Goal: Obtain resource: Obtain resource

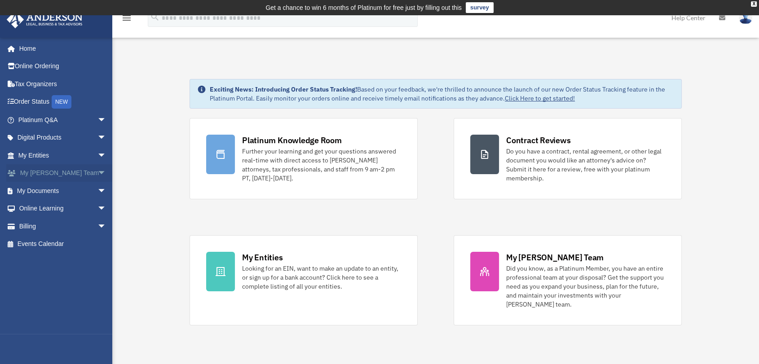
click at [97, 173] on span "arrow_drop_down" at bounding box center [106, 173] width 18 height 18
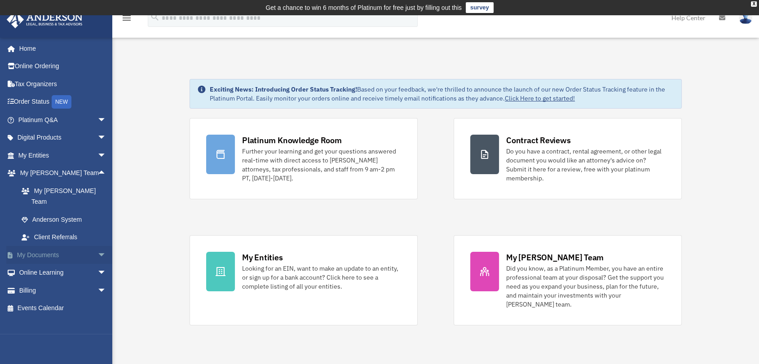
click at [97, 246] on span "arrow_drop_down" at bounding box center [106, 255] width 18 height 18
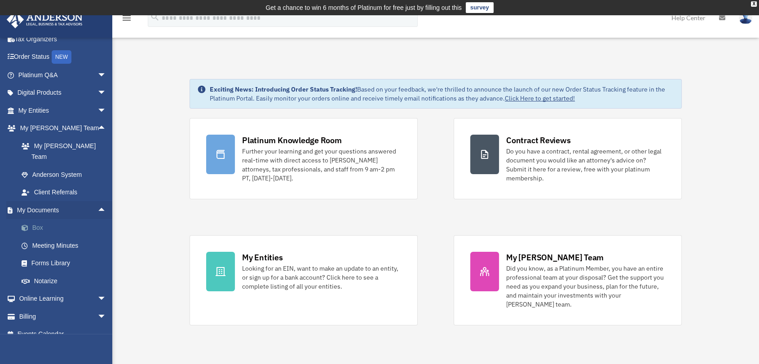
click at [56, 219] on link "Box" at bounding box center [66, 228] width 107 height 18
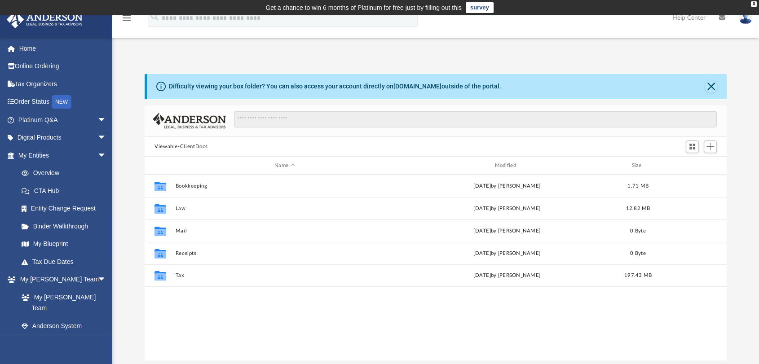
scroll to position [196, 574]
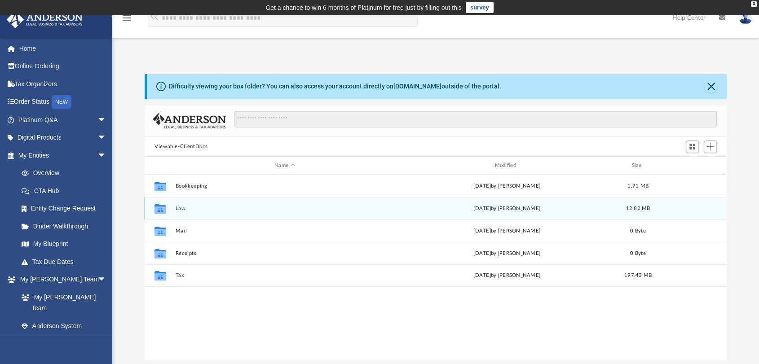
click at [177, 213] on div "Collaborated Folder Law [DATE] by [PERSON_NAME] 12.82 MB" at bounding box center [436, 208] width 582 height 22
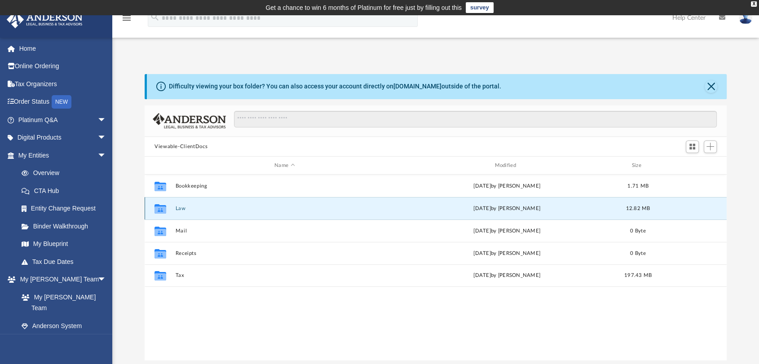
click at [180, 206] on button "Law" at bounding box center [285, 209] width 218 height 6
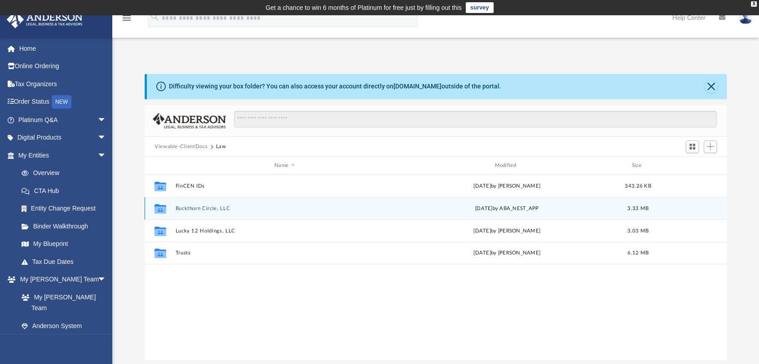
click at [196, 209] on button "Buckthorn Circle, LLC" at bounding box center [285, 209] width 218 height 6
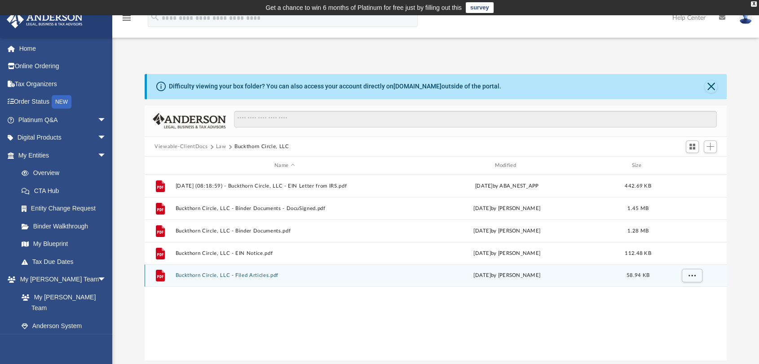
click at [251, 276] on button "Buckthorn Circle, LLC - Filed Articles.pdf" at bounding box center [285, 276] width 218 height 6
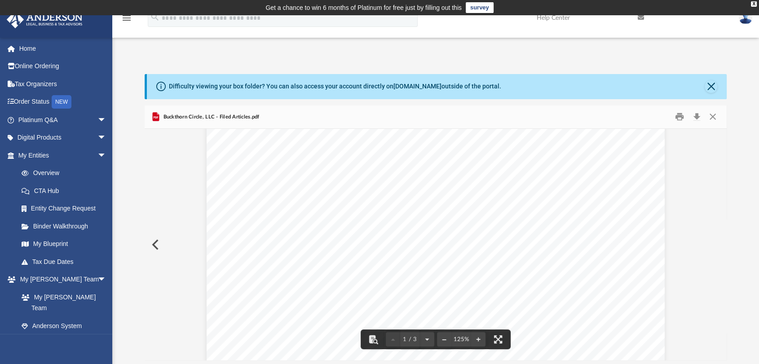
scroll to position [349, 0]
click at [713, 116] on button "Close" at bounding box center [713, 117] width 16 height 14
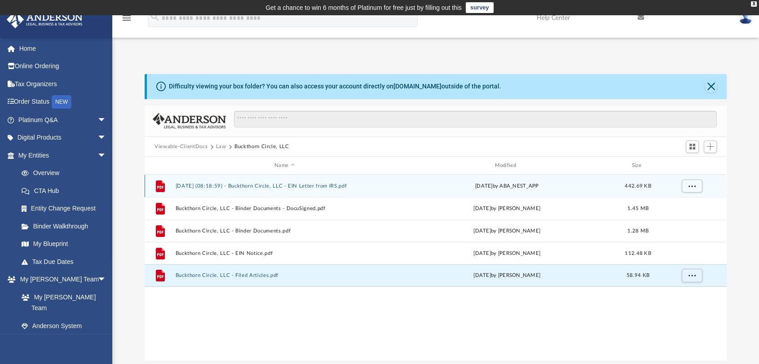
click at [285, 183] on button "[DATE] (08:18:59) - Buckthorn Circle, LLC - EIN Letter from IRS.pdf" at bounding box center [285, 186] width 218 height 6
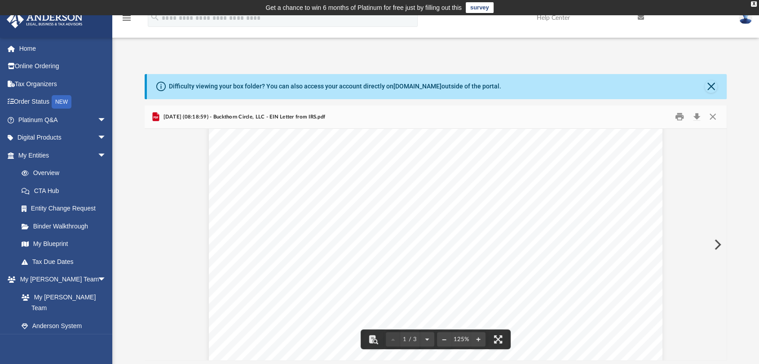
scroll to position [100, 0]
click at [718, 114] on button "Close" at bounding box center [713, 117] width 16 height 14
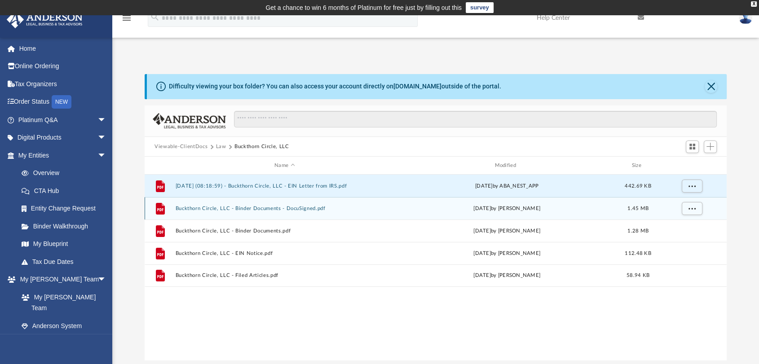
click at [262, 206] on button "Buckthorn Circle, LLC - Binder Documents - DocuSigned.pdf" at bounding box center [285, 209] width 218 height 6
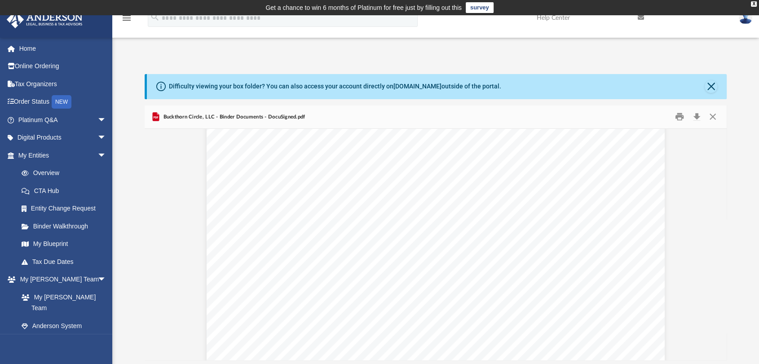
scroll to position [8034, 0]
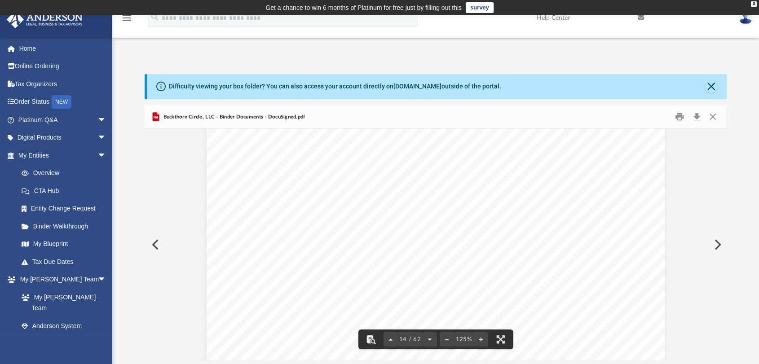
click at [566, 177] on span "appoint [PERSON_NAME] [PERSON_NAME] as President of the" at bounding box center [552, 176] width 238 height 9
